Goal: Task Accomplishment & Management: Use online tool/utility

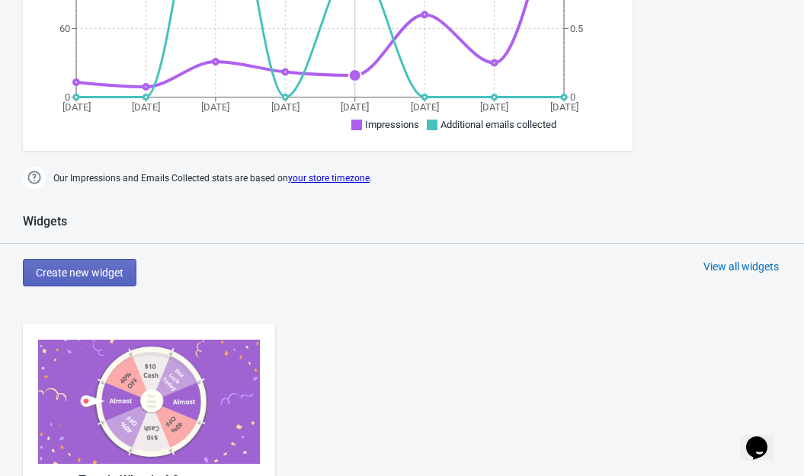
scroll to position [817, 0]
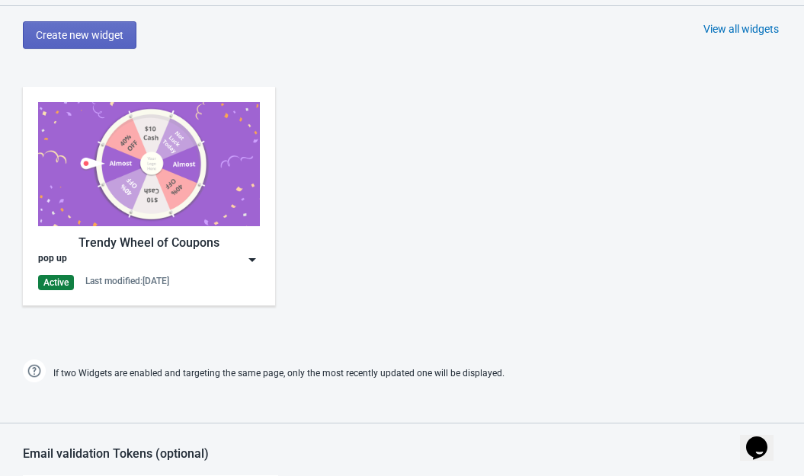
click at [249, 264] on img at bounding box center [252, 259] width 15 height 15
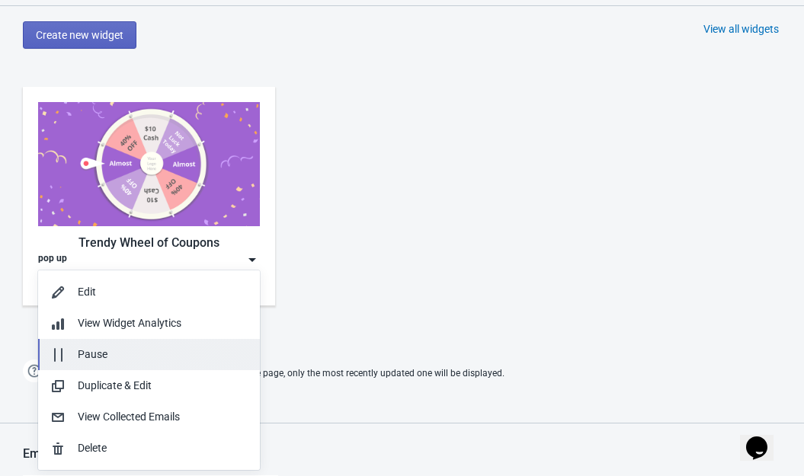
click at [75, 354] on div "Pause" at bounding box center [148, 355] width 197 height 16
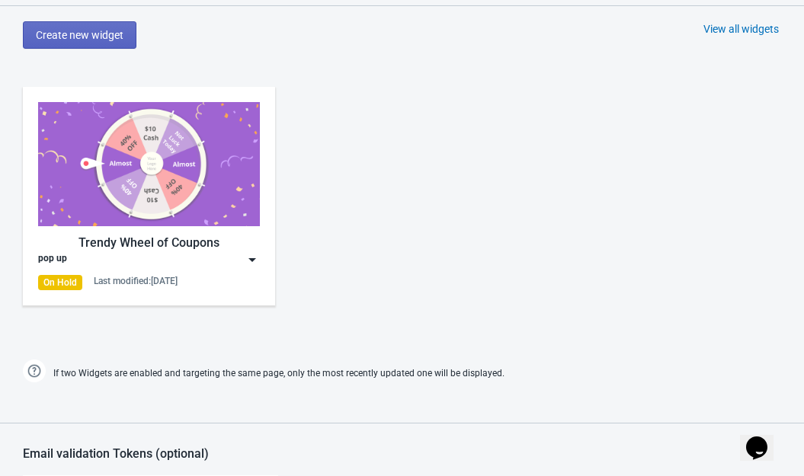
click at [384, 267] on div "Trendy Wheel of Coupons pop up On Hold Last modified: [DATE]" at bounding box center [402, 209] width 804 height 274
click at [261, 260] on div "Trendy Wheel of Coupons pop up On Hold Last modified: [DATE]" at bounding box center [149, 196] width 252 height 219
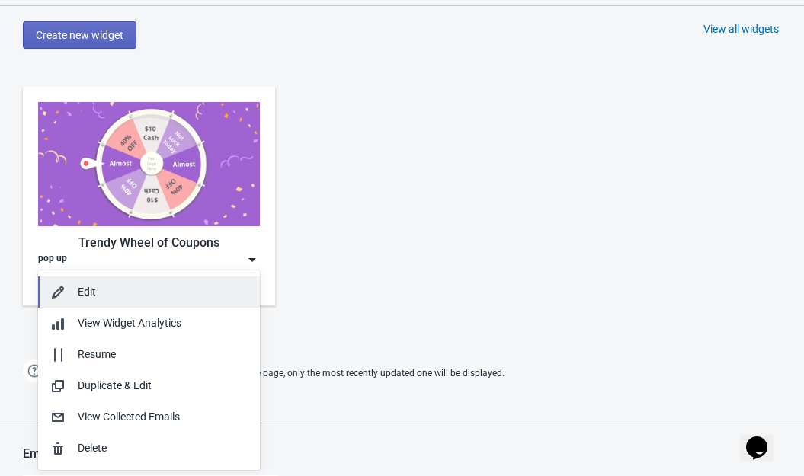
click at [98, 288] on div "Edit" at bounding box center [163, 292] width 170 height 16
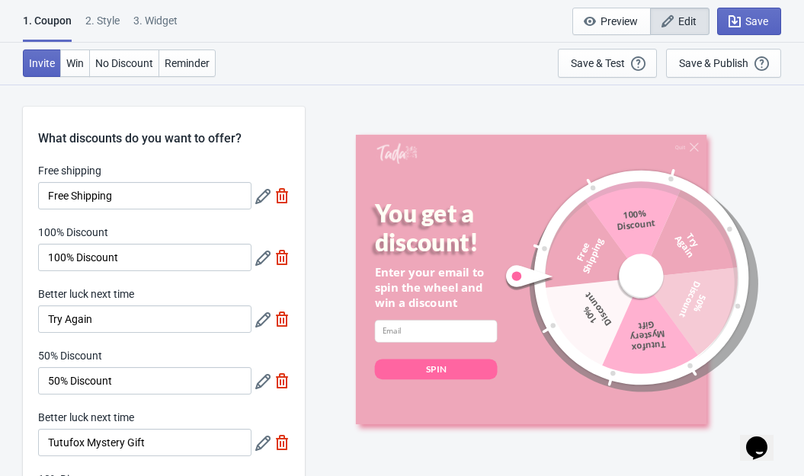
click at [682, 27] on span "Edit" at bounding box center [680, 21] width 34 height 15
click at [520, 60] on div "Invite Win No Discount Reminder Save & Test Open a Widget Preview of your site …" at bounding box center [402, 64] width 804 height 42
click at [717, 68] on div "Save & Publish" at bounding box center [713, 63] width 69 height 12
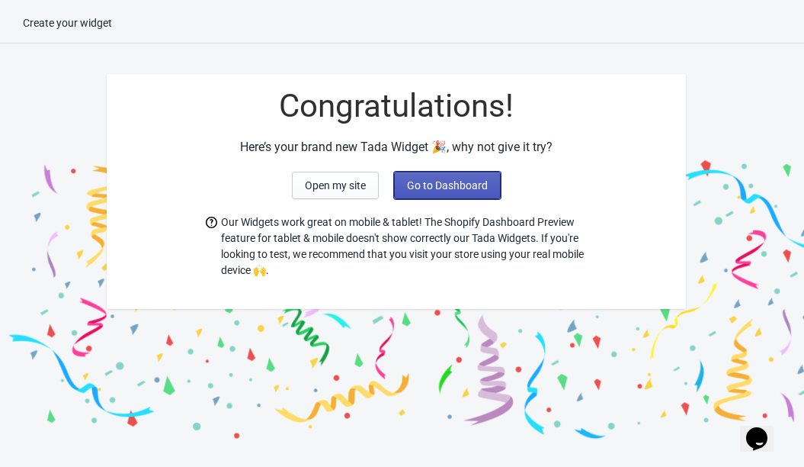
click at [443, 191] on button "Go to Dashboard" at bounding box center [447, 185] width 107 height 27
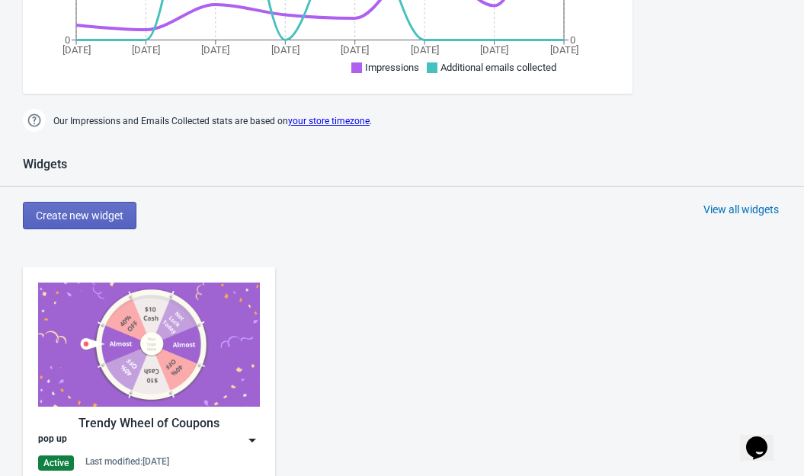
scroll to position [1002, 0]
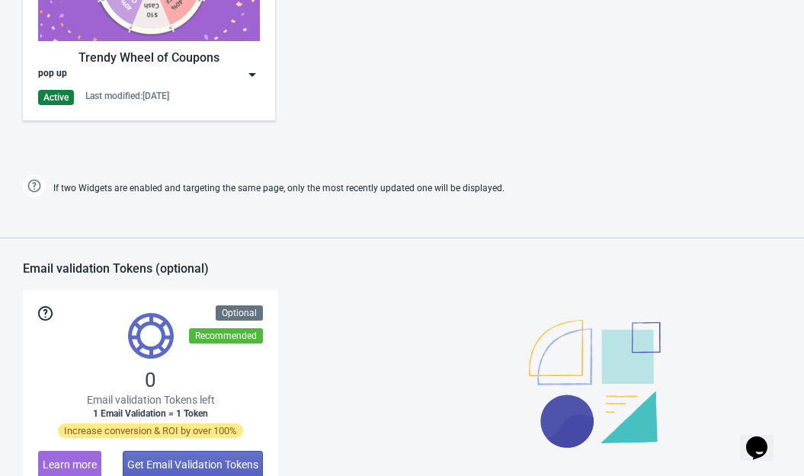
click at [247, 72] on img at bounding box center [252, 74] width 15 height 15
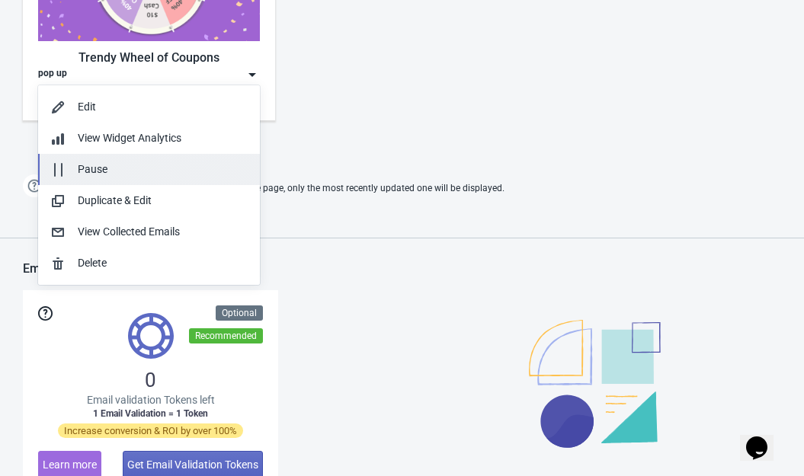
click at [66, 172] on div "Pause" at bounding box center [148, 170] width 197 height 16
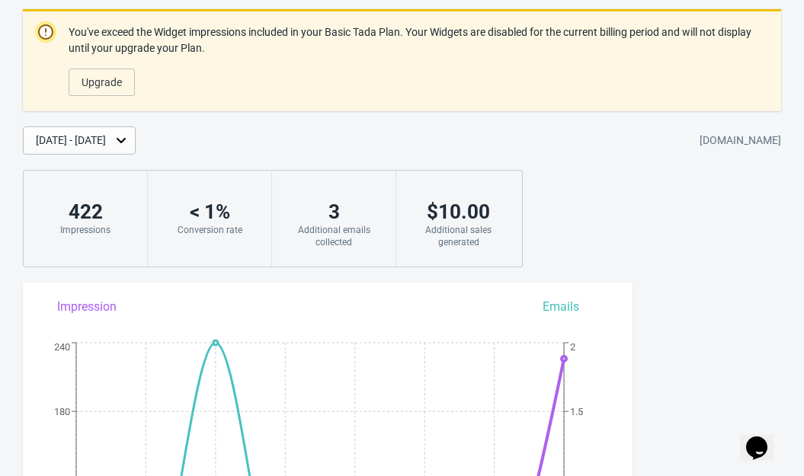
scroll to position [0, 0]
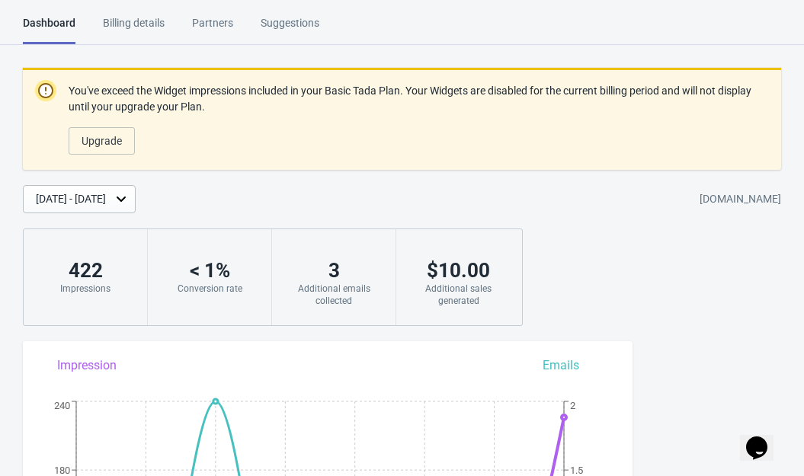
click at [152, 27] on div "Billing details" at bounding box center [134, 28] width 62 height 27
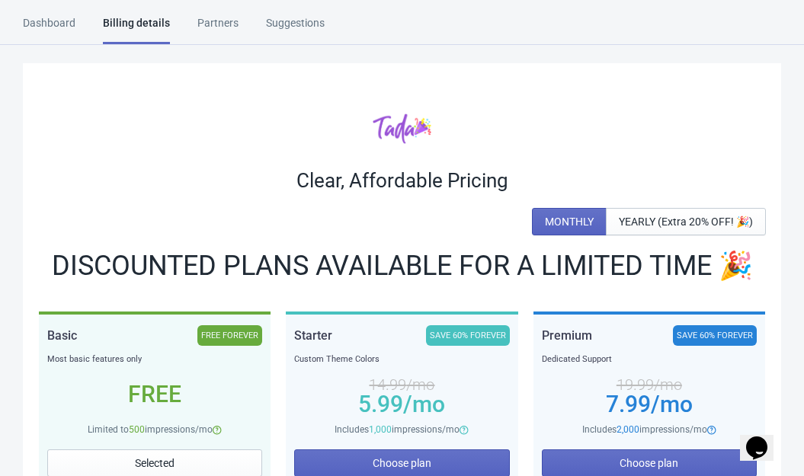
click at [135, 26] on div "Billing details" at bounding box center [136, 29] width 67 height 29
click at [214, 26] on div "Partners" at bounding box center [217, 28] width 41 height 27
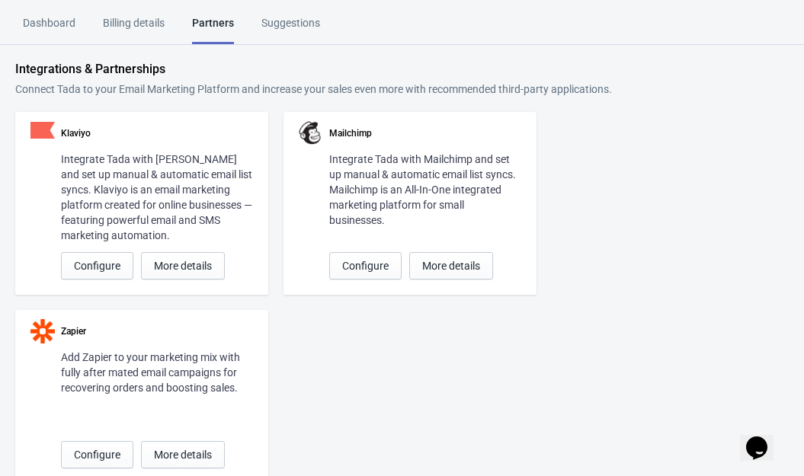
click at [316, 41] on div "Suggestions" at bounding box center [290, 28] width 59 height 27
